Goal: Check status

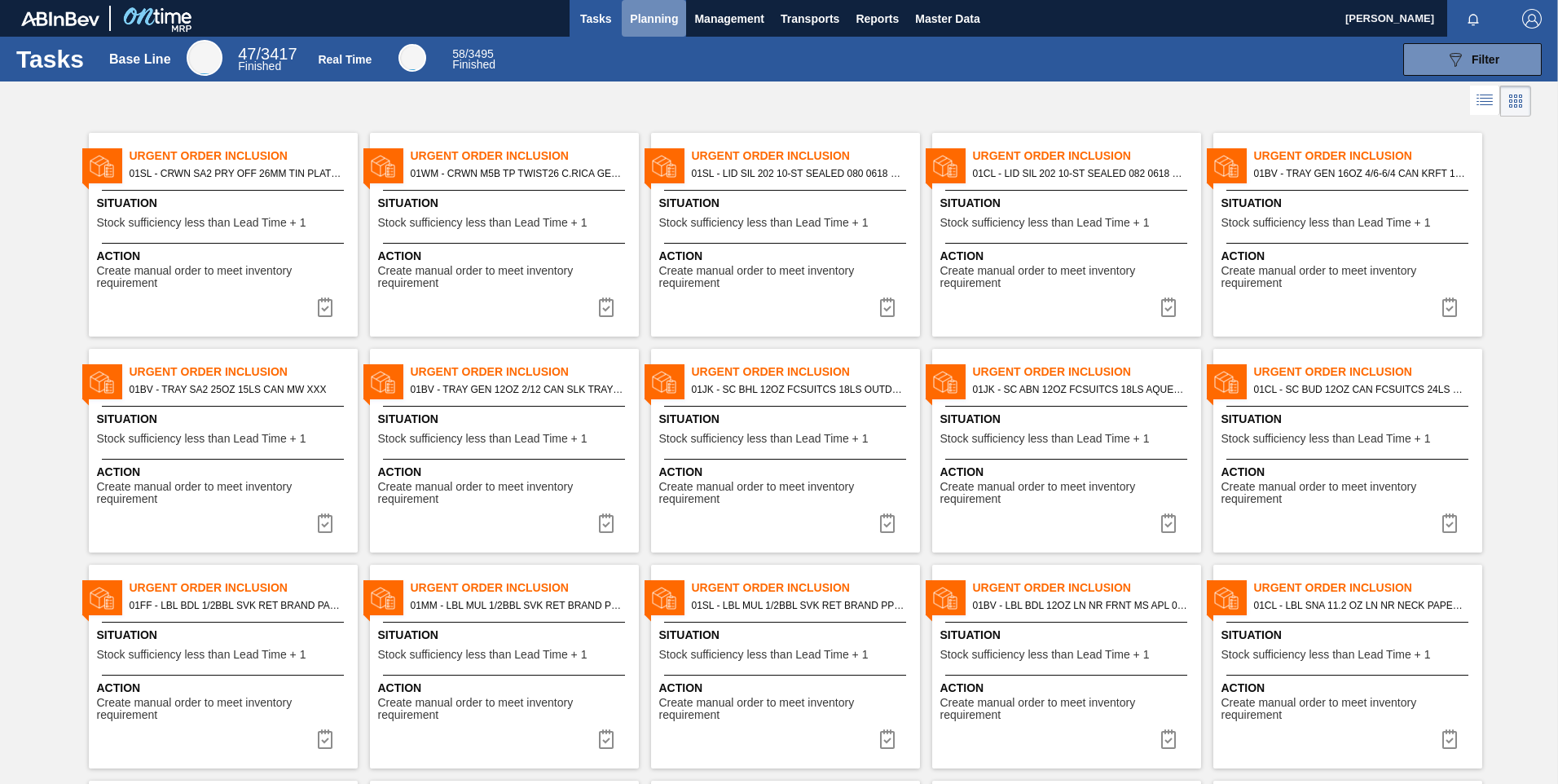
click at [667, 18] on span "Planning" at bounding box center [653, 18] width 48 height 19
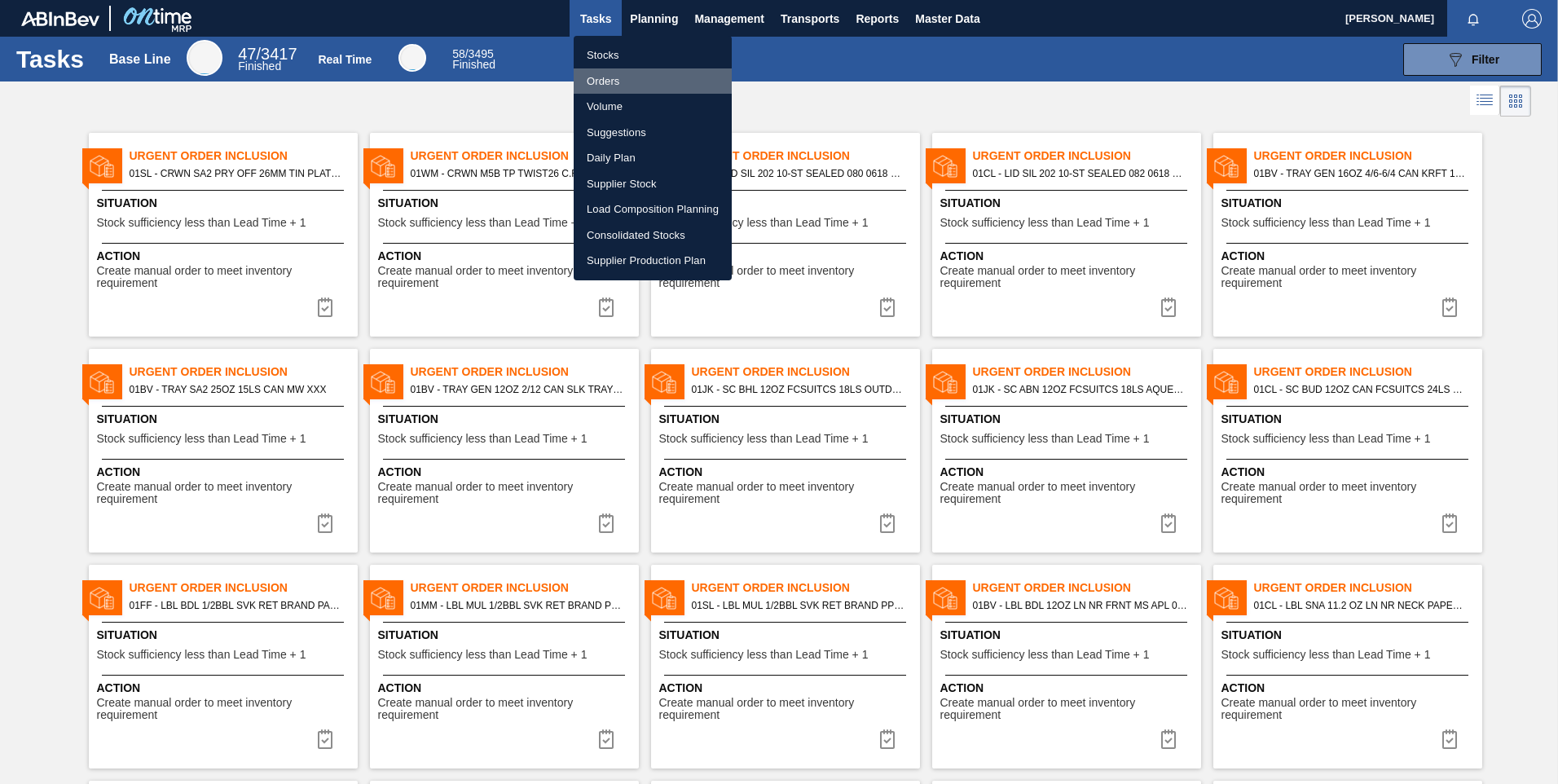
click at [609, 81] on li "Orders" at bounding box center [652, 81] width 158 height 26
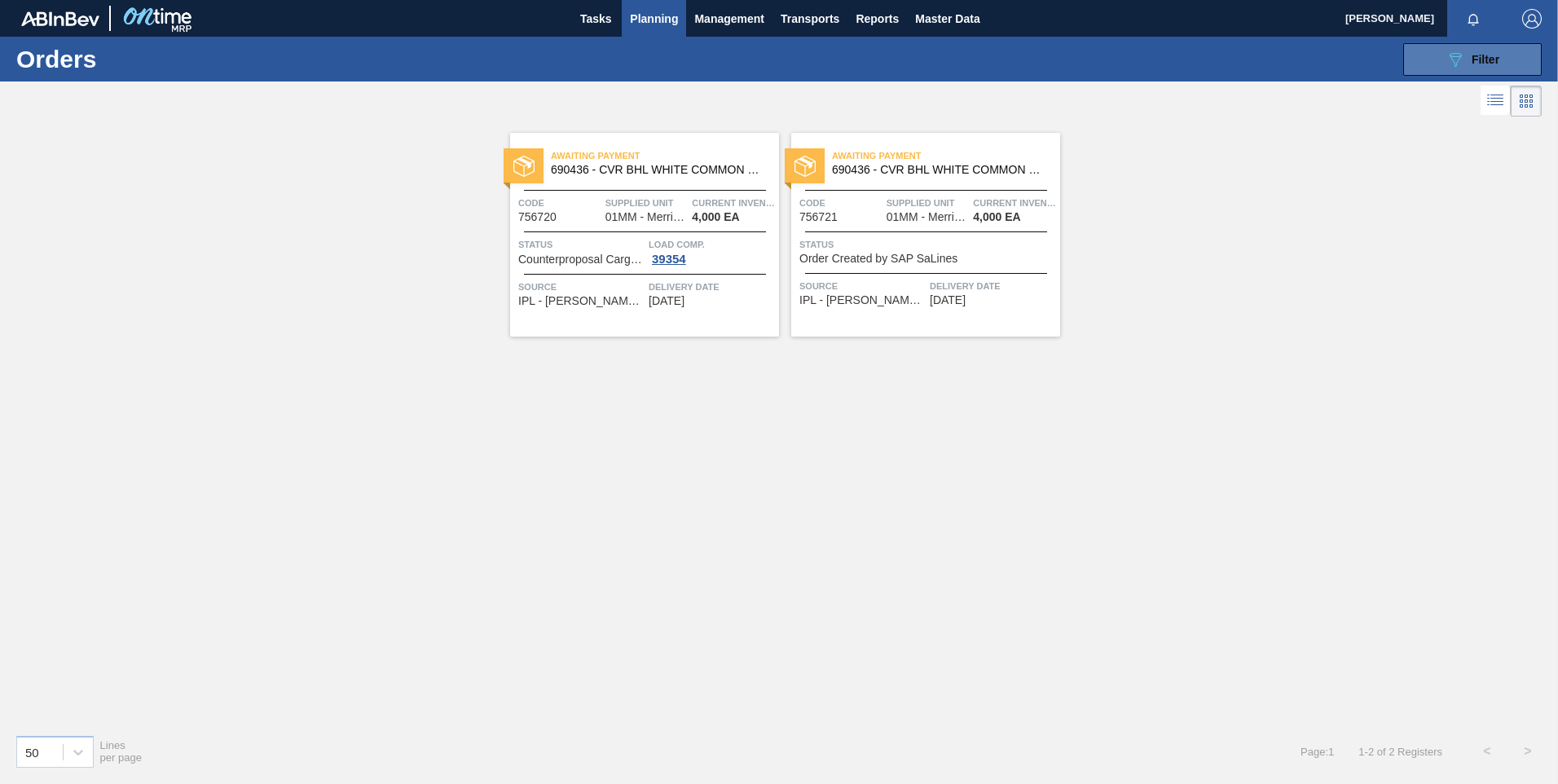
click at [1487, 60] on span "Filter" at bounding box center [1485, 60] width 28 height 13
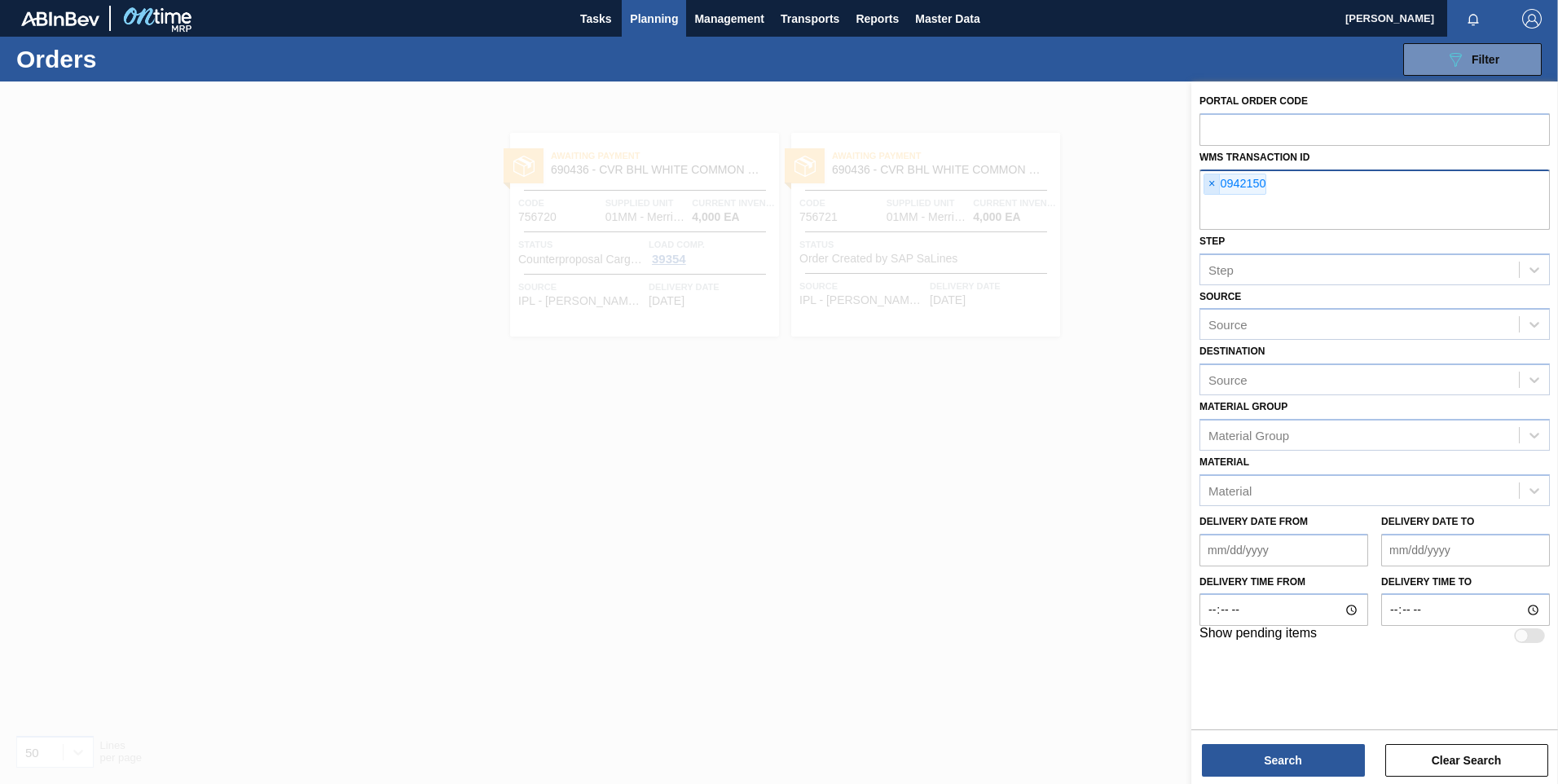
click at [1207, 185] on span "×" at bounding box center [1212, 184] width 15 height 19
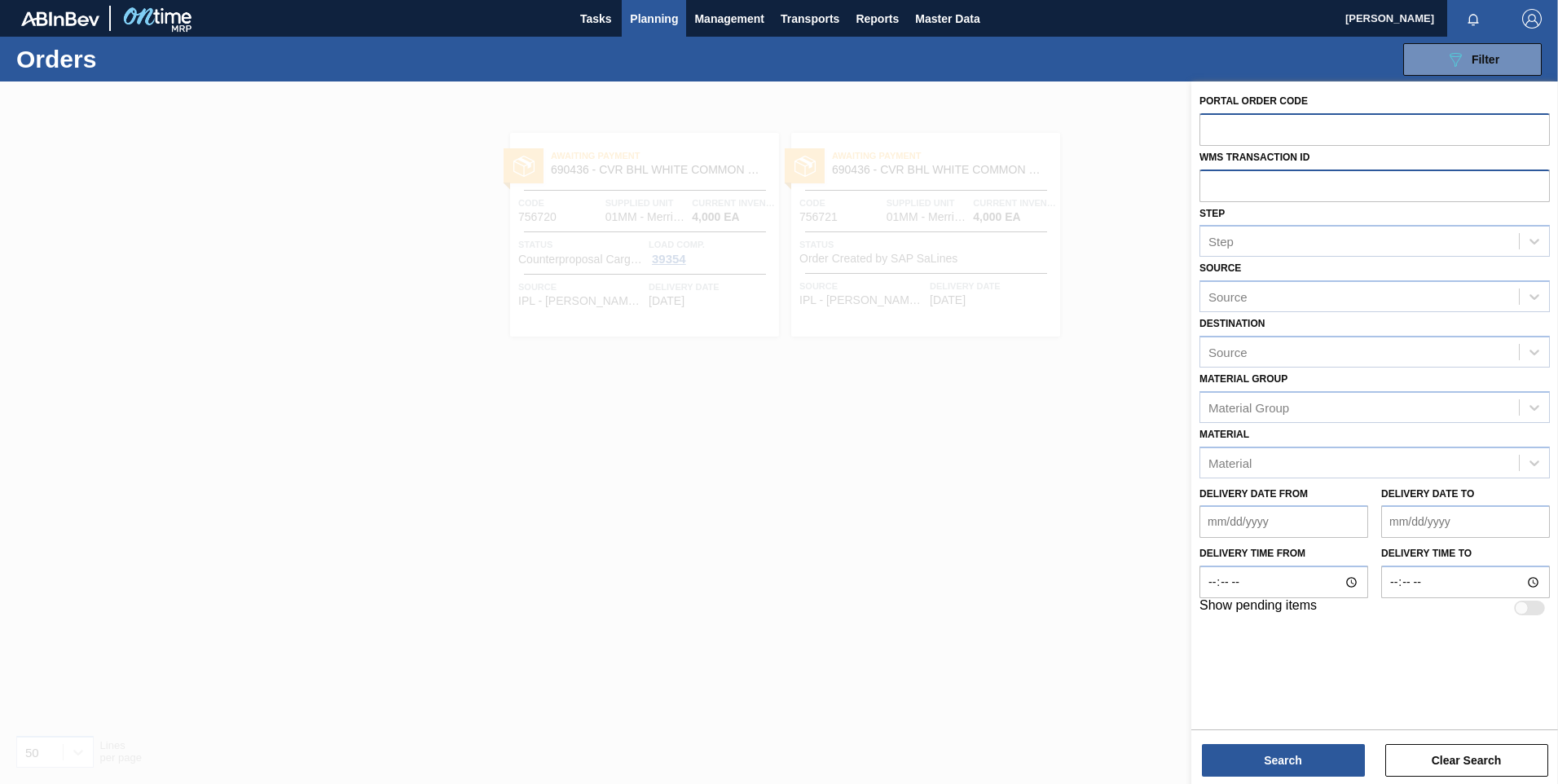
click at [1227, 127] on input "text" at bounding box center [1374, 128] width 350 height 31
paste input "text"
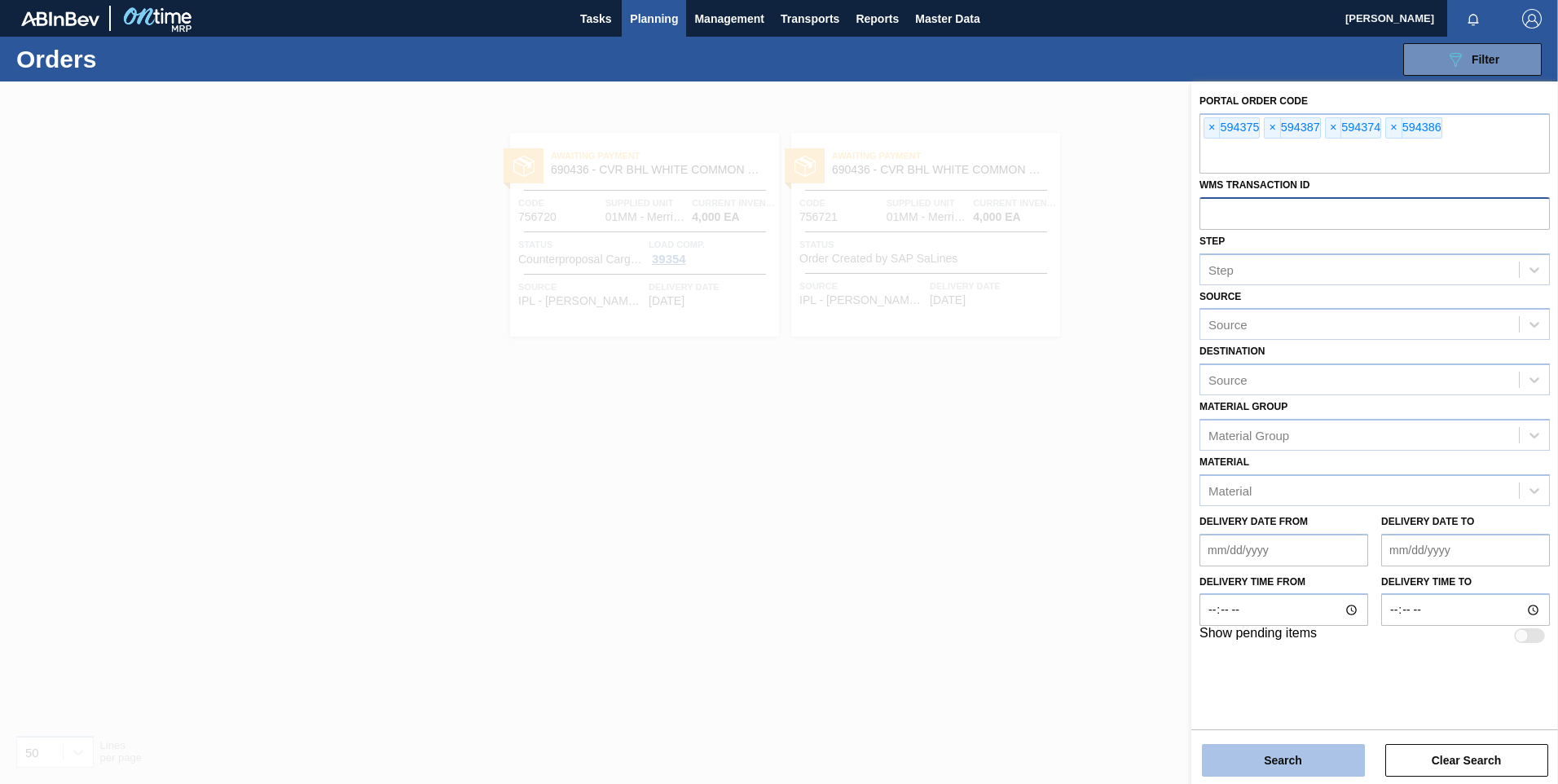
click at [1299, 760] on button "Search" at bounding box center [1284, 760] width 163 height 33
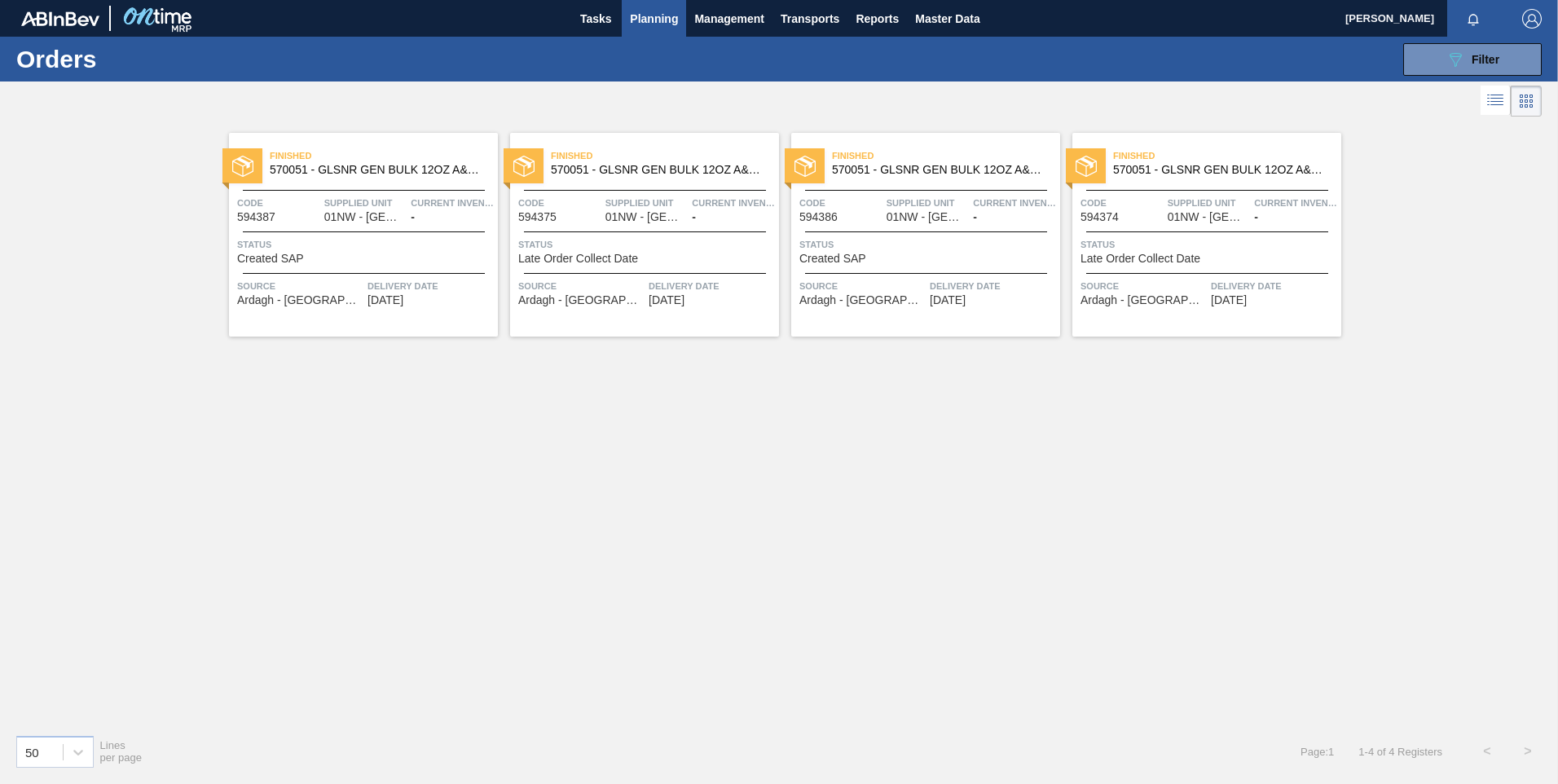
click at [349, 248] on span "Status" at bounding box center [366, 244] width 257 height 16
click at [1497, 98] on icon at bounding box center [1498, 98] width 13 height 1
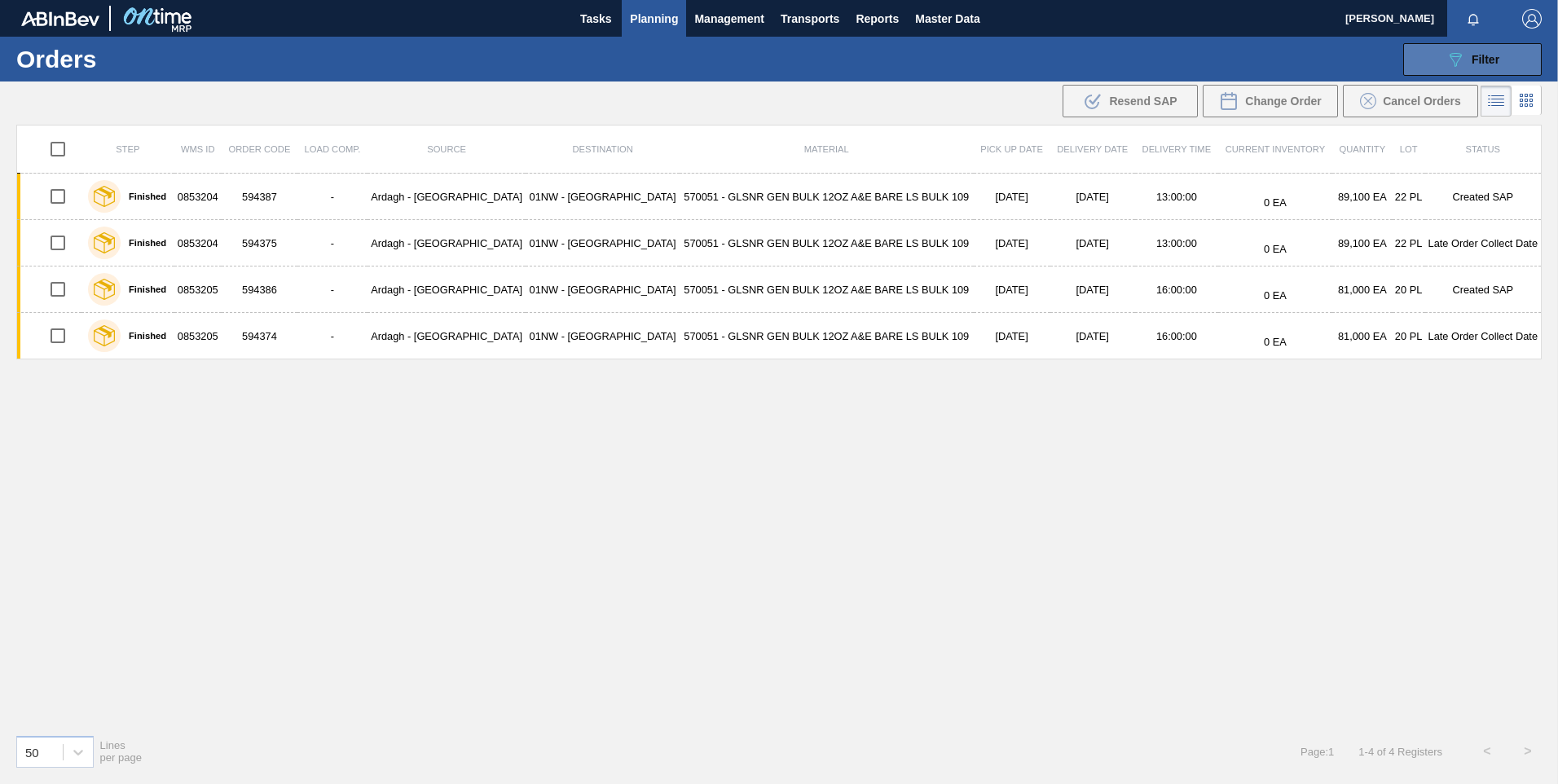
click at [1464, 68] on icon "089F7B8B-B2A5-4AFE-B5C0-19BA573D28AC" at bounding box center [1455, 59] width 19 height 19
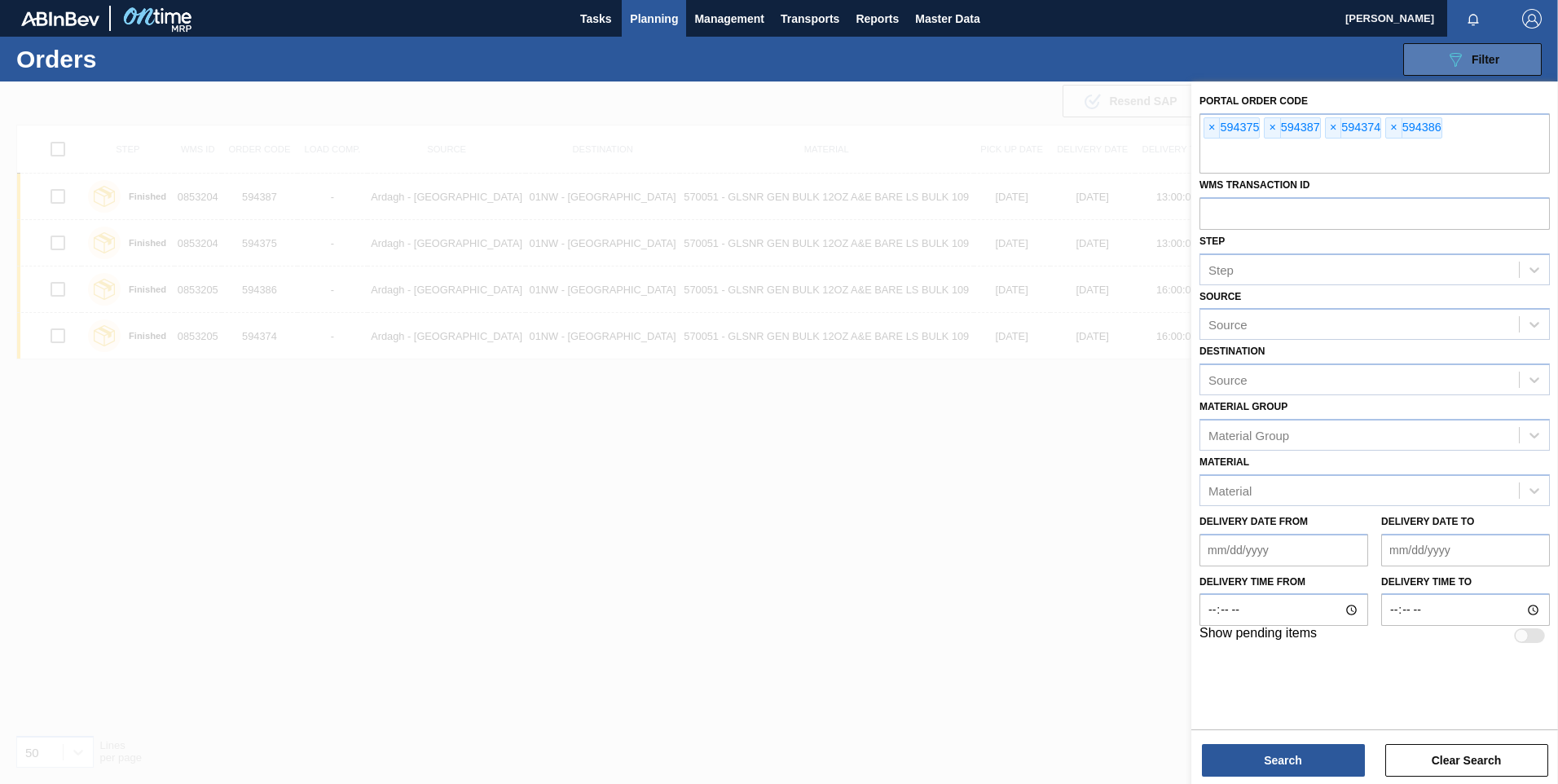
click at [1464, 68] on icon "089F7B8B-B2A5-4AFE-B5C0-19BA573D28AC" at bounding box center [1455, 59] width 19 height 19
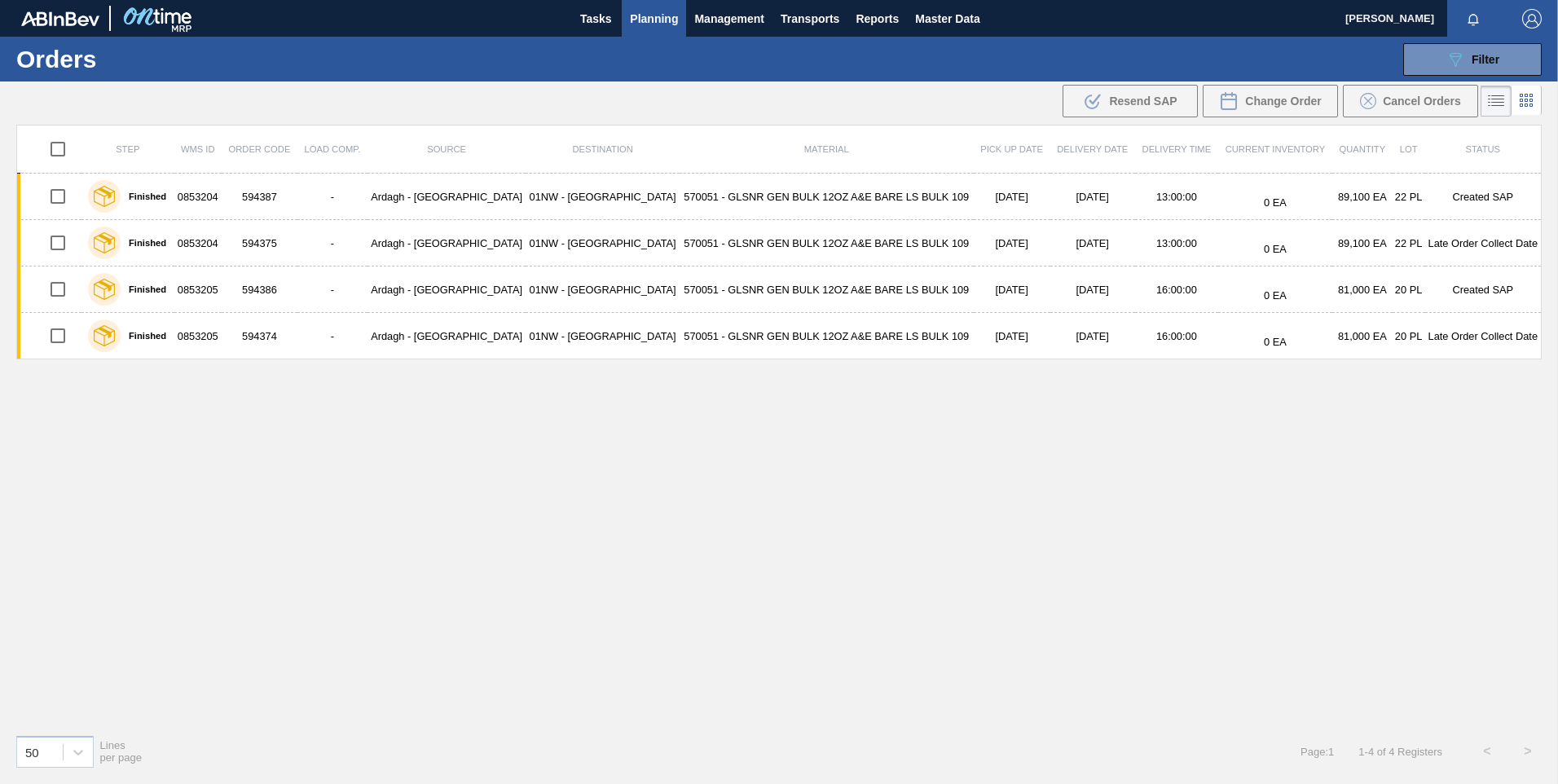
click at [1522, 107] on icon at bounding box center [1522, 105] width 3 height 3
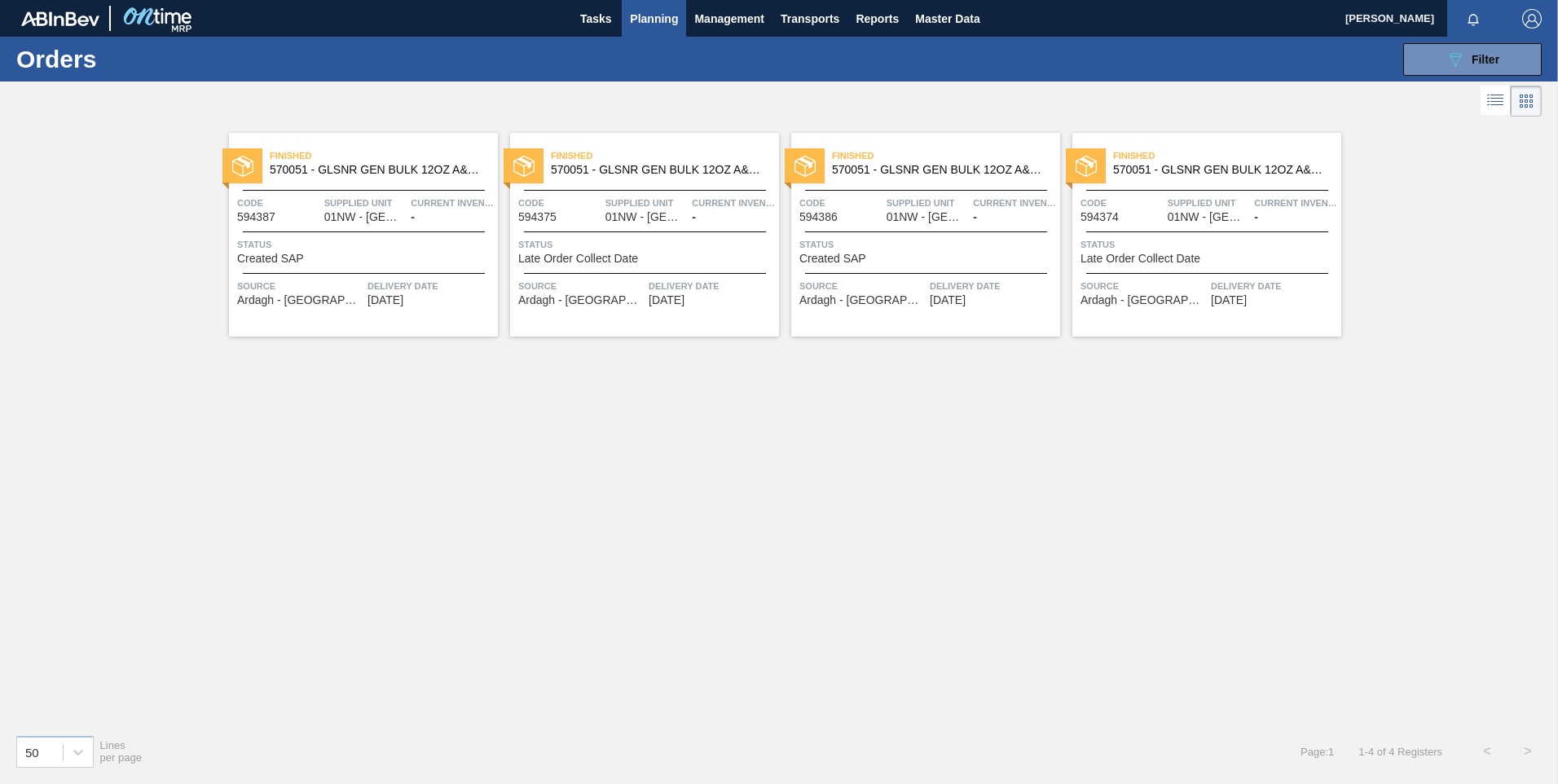
click at [706, 211] on span "Current inventory" at bounding box center [733, 202] width 83 height 16
click at [949, 228] on div "Finished 570051 - GLSNR GEN BULK 12OZ A&E BARE LS BULK 109 Code 594386 Supplied…" at bounding box center [926, 234] width 269 height 204
click at [1214, 215] on span "01NW - [GEOGRAPHIC_DATA]" at bounding box center [1208, 217] width 81 height 13
click at [914, 225] on div "Finished 570051 - GLSNR GEN BULK 12OZ A&E BARE LS BULK 109 Code 594386 Supplied…" at bounding box center [926, 234] width 269 height 204
click at [1498, 108] on icon at bounding box center [1495, 100] width 19 height 19
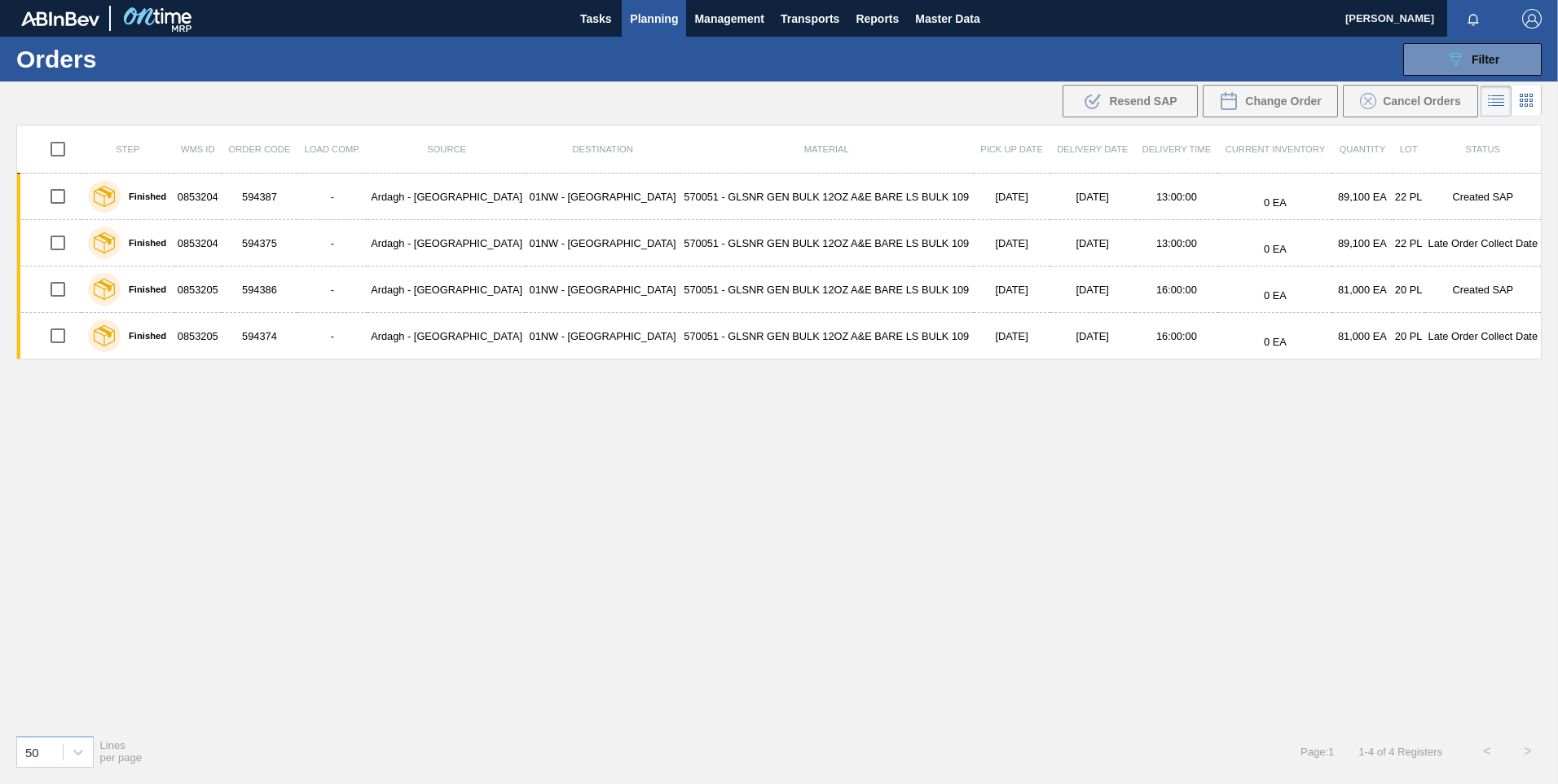
click at [1003, 436] on div "Step WMS ID Order Code Load Comp. Source Destination Material Pick up Date Deli…" at bounding box center [778, 423] width 1525 height 597
